Goal: Task Accomplishment & Management: Use online tool/utility

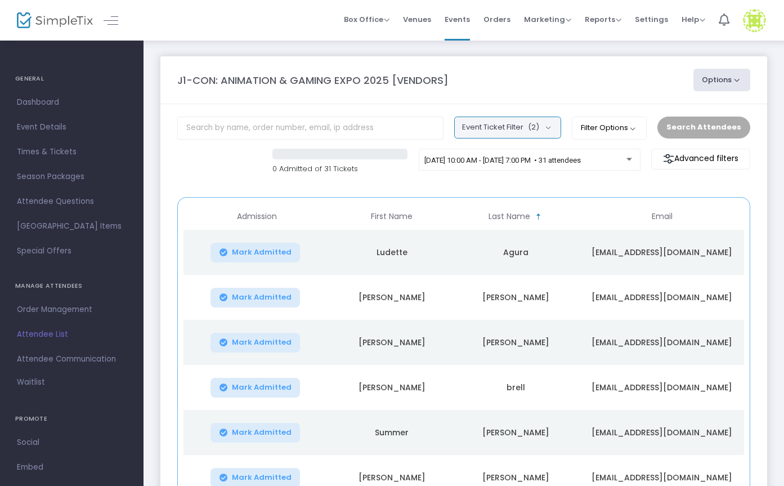
click at [490, 131] on button "Event Ticket Filter (2)" at bounding box center [507, 126] width 107 height 21
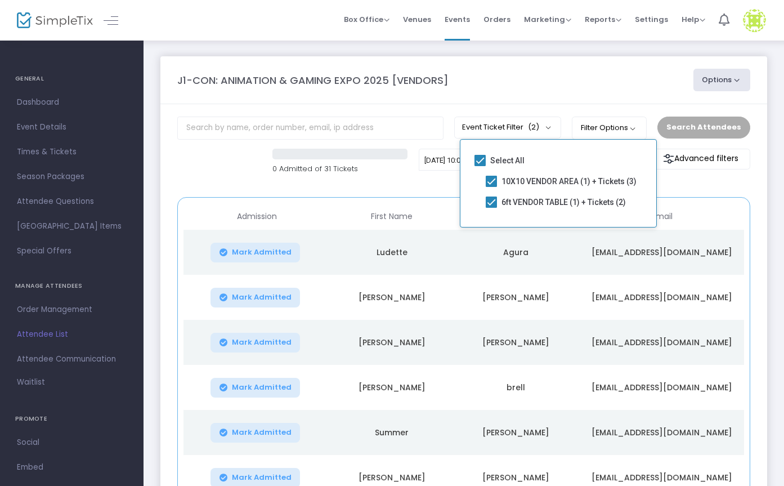
click at [499, 89] on div "J1-CON: ANIMATION & GAMING EXPO 2025 [VENDORS] Options Export List Print Name T…" at bounding box center [464, 80] width 584 height 23
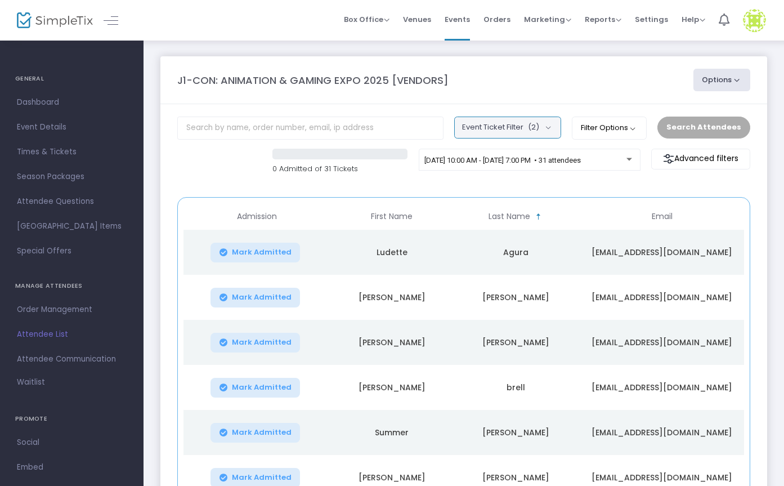
click at [528, 125] on button "Event Ticket Filter (2)" at bounding box center [507, 126] width 107 height 21
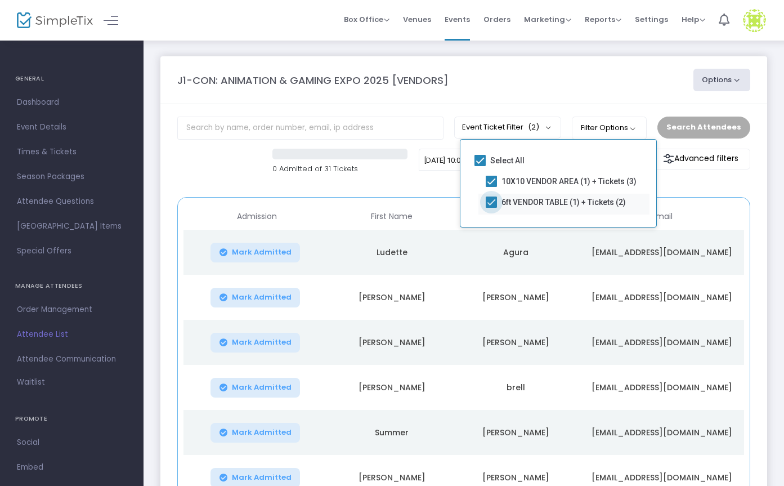
click at [491, 205] on span at bounding box center [491, 201] width 11 height 11
click at [491, 208] on input "6ft VENDOR TABLE (1) + Tickets (2)" at bounding box center [491, 208] width 1 height 1
checkbox input "false"
click at [608, 87] on div "J1-CON: ANIMATION & GAMING EXPO 2025 [VENDORS]" at bounding box center [430, 80] width 516 height 15
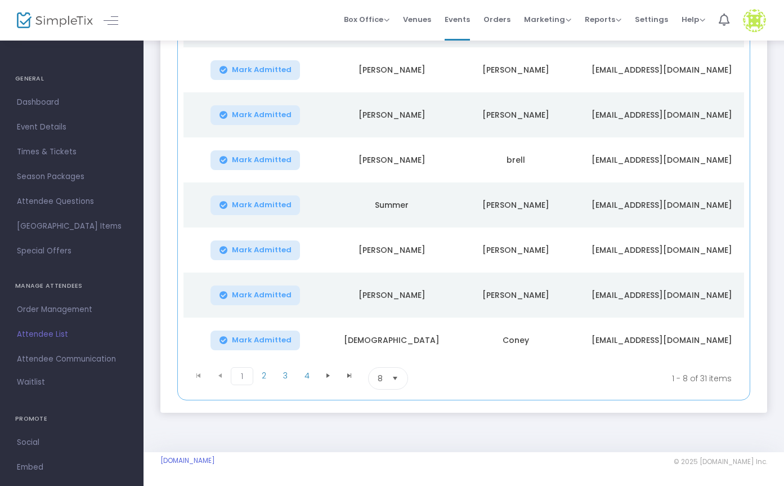
scroll to position [230, 0]
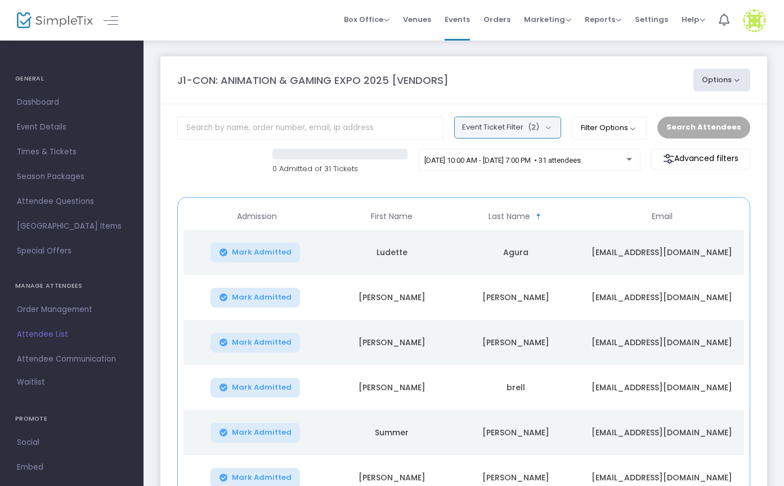
click at [539, 128] on span "(2)" at bounding box center [533, 127] width 11 height 9
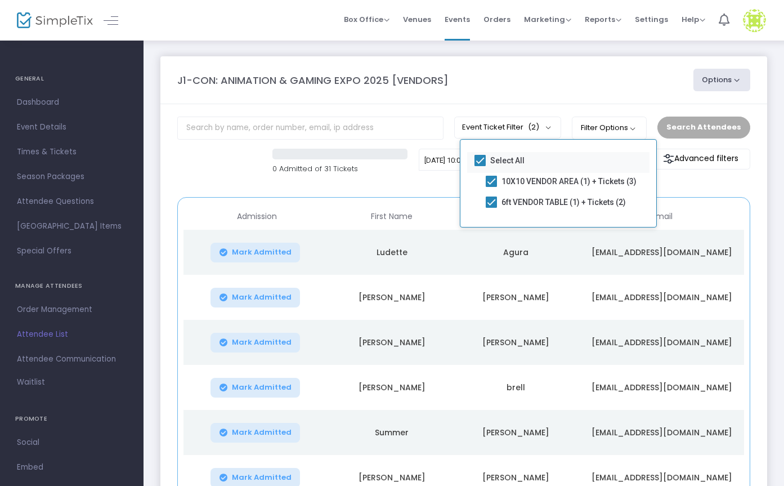
click at [479, 162] on span at bounding box center [479, 160] width 11 height 11
click at [479, 166] on input "Select All" at bounding box center [479, 166] width 1 height 1
checkbox input "false"
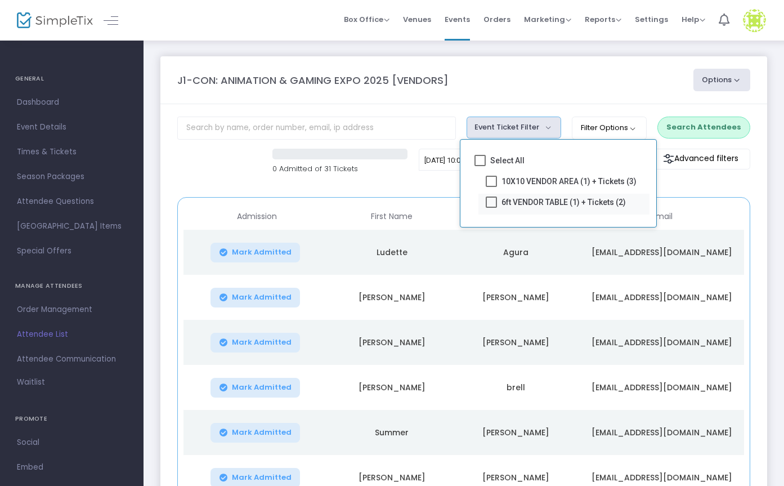
click at [492, 205] on span at bounding box center [491, 201] width 11 height 11
click at [491, 208] on input "6ft VENDOR TABLE (1) + Tickets (2)" at bounding box center [491, 208] width 1 height 1
checkbox input "true"
click at [442, 185] on div "0 Admitted of 31 Tickets [DATE] 10:00 AM - [DATE] 7:00 PM • 31 attendees Advanc…" at bounding box center [464, 168] width 584 height 38
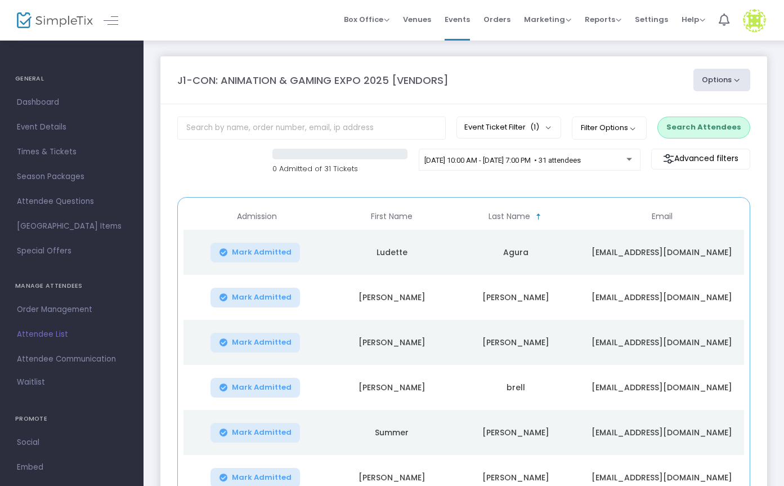
click at [721, 119] on button "Search Attendees" at bounding box center [703, 126] width 93 height 21
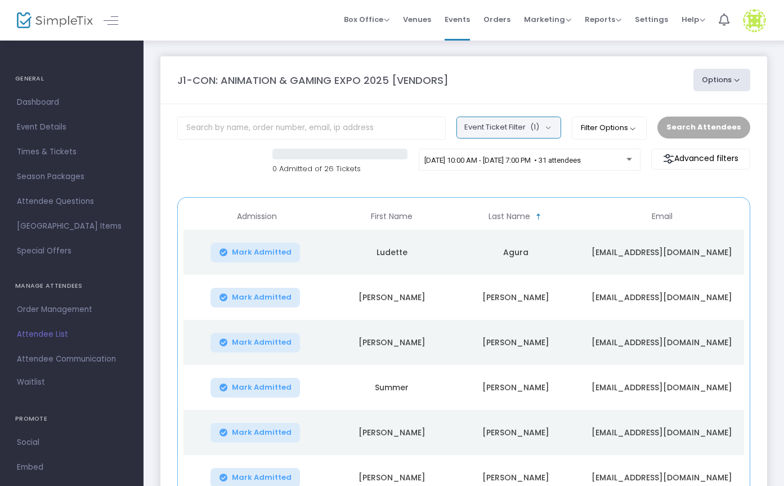
click at [555, 129] on button "Event Ticket Filter (1)" at bounding box center [508, 126] width 105 height 21
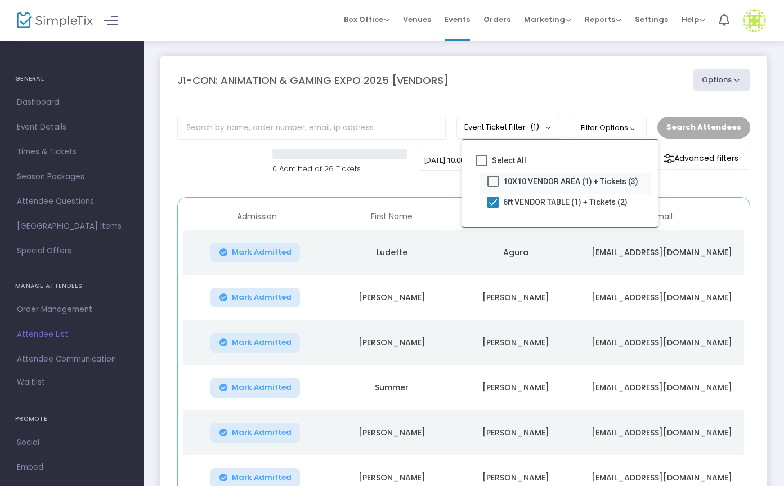
click at [493, 181] on span at bounding box center [492, 181] width 11 height 11
click at [493, 187] on input "10X10 VENDOR AREA (1) + Tickets (3)" at bounding box center [492, 187] width 1 height 1
checkbox input "true"
click at [490, 205] on span at bounding box center [492, 201] width 11 height 11
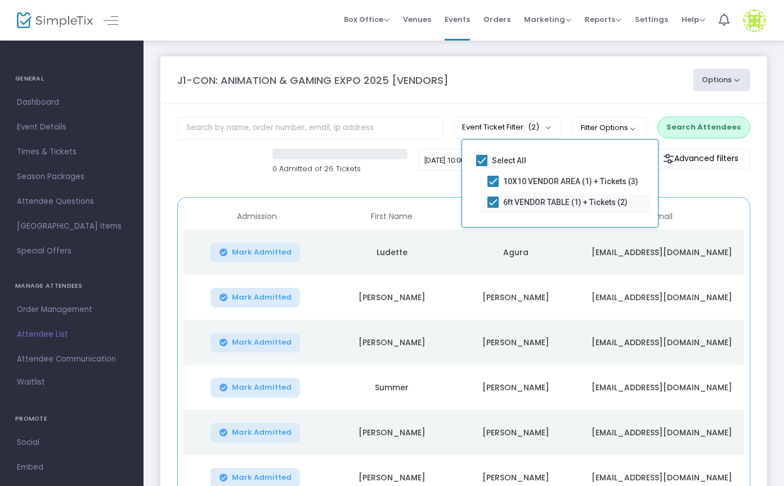
click at [492, 208] on input "6ft VENDOR TABLE (1) + Tickets (2)" at bounding box center [492, 208] width 1 height 1
checkbox input "false"
click at [713, 124] on button "Search Attendees" at bounding box center [703, 126] width 93 height 21
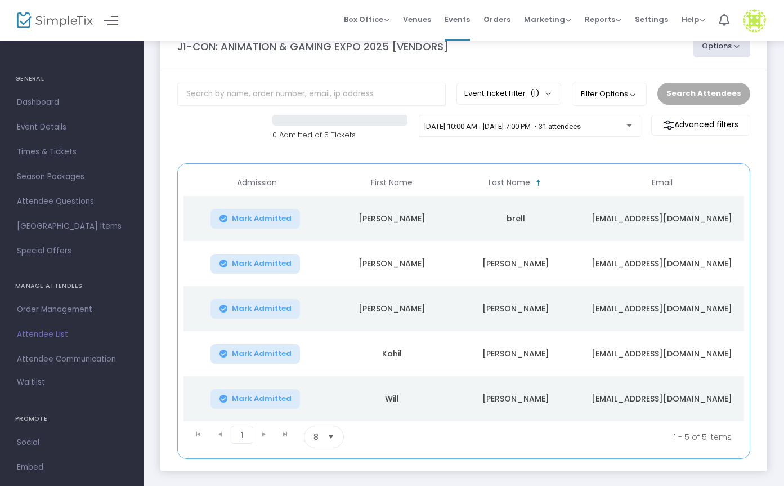
scroll to position [35, 0]
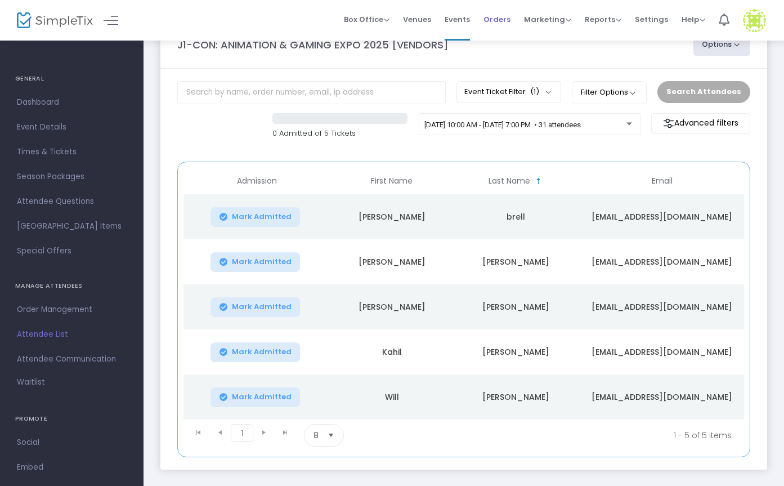
click at [483, 19] on li "Orders" at bounding box center [497, 20] width 41 height 41
click at [464, 16] on span "Events" at bounding box center [457, 19] width 25 height 29
